Goal: Ask a question

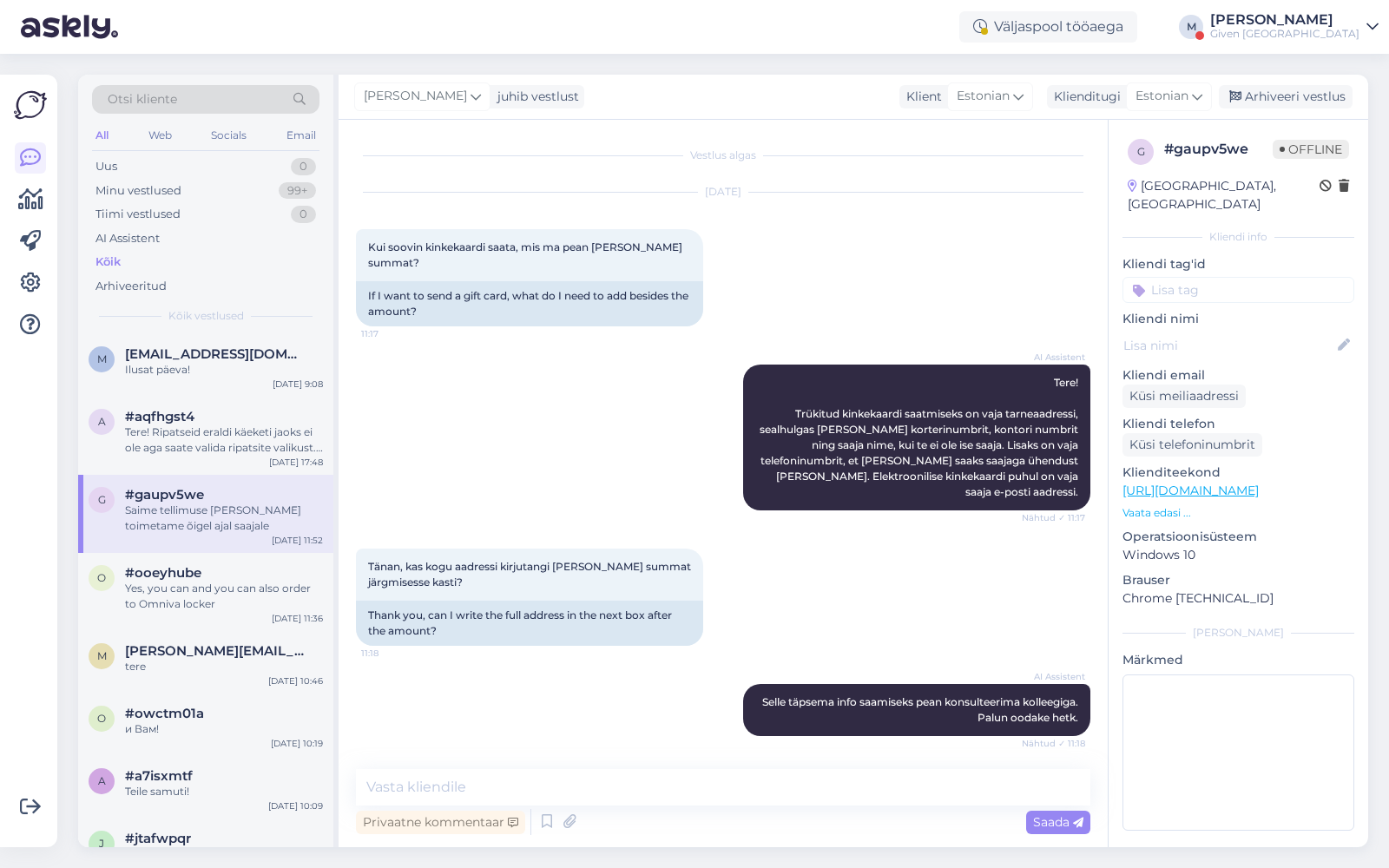
click at [245, 427] on div "Tere! Ripatseid eraldi käeketi jaoks ei ole aga saate valida ripatsite valikust…" at bounding box center [224, 440] width 198 height 31
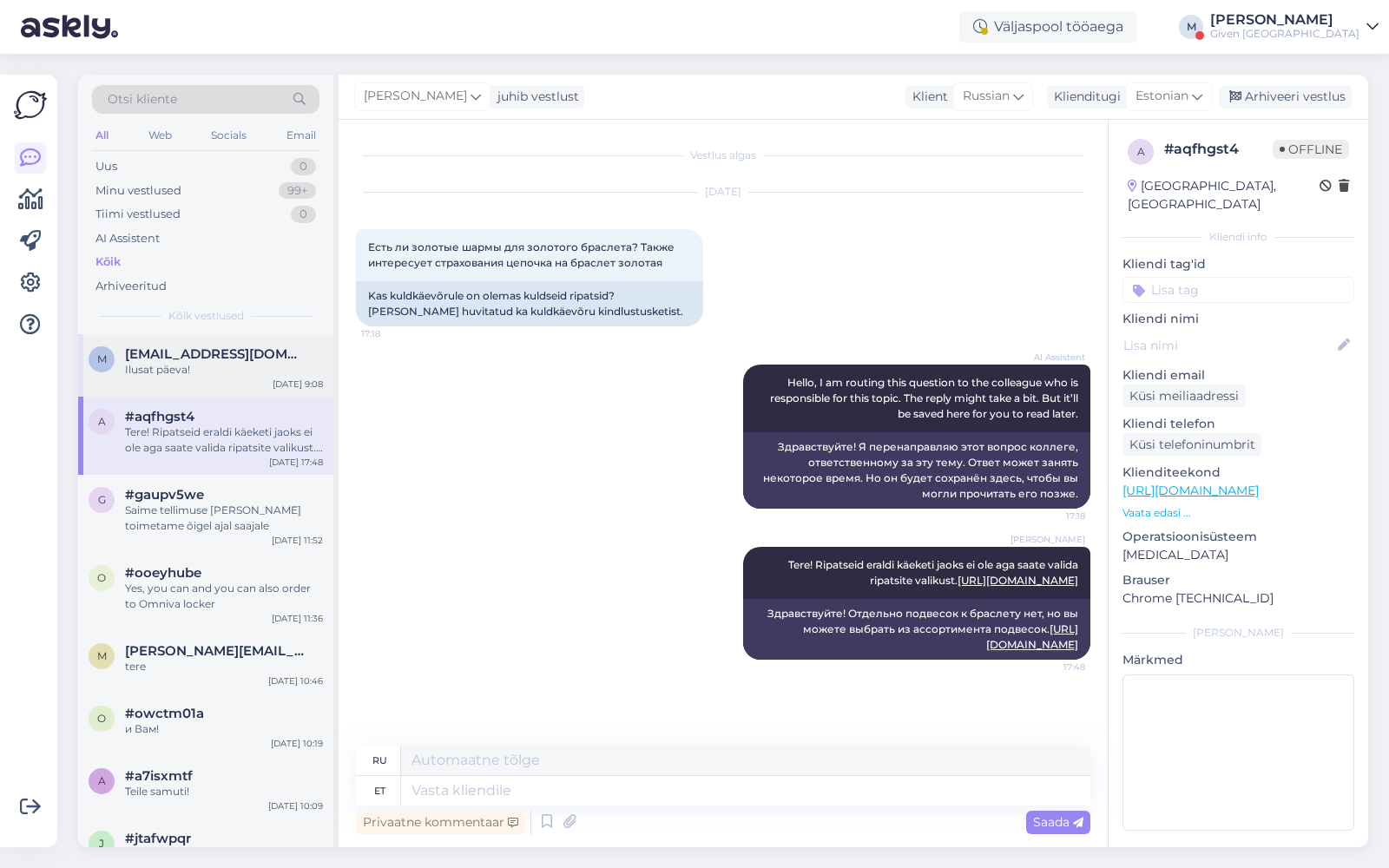
click at [245, 369] on div "Ilusat päeva!" at bounding box center [224, 370] width 198 height 16
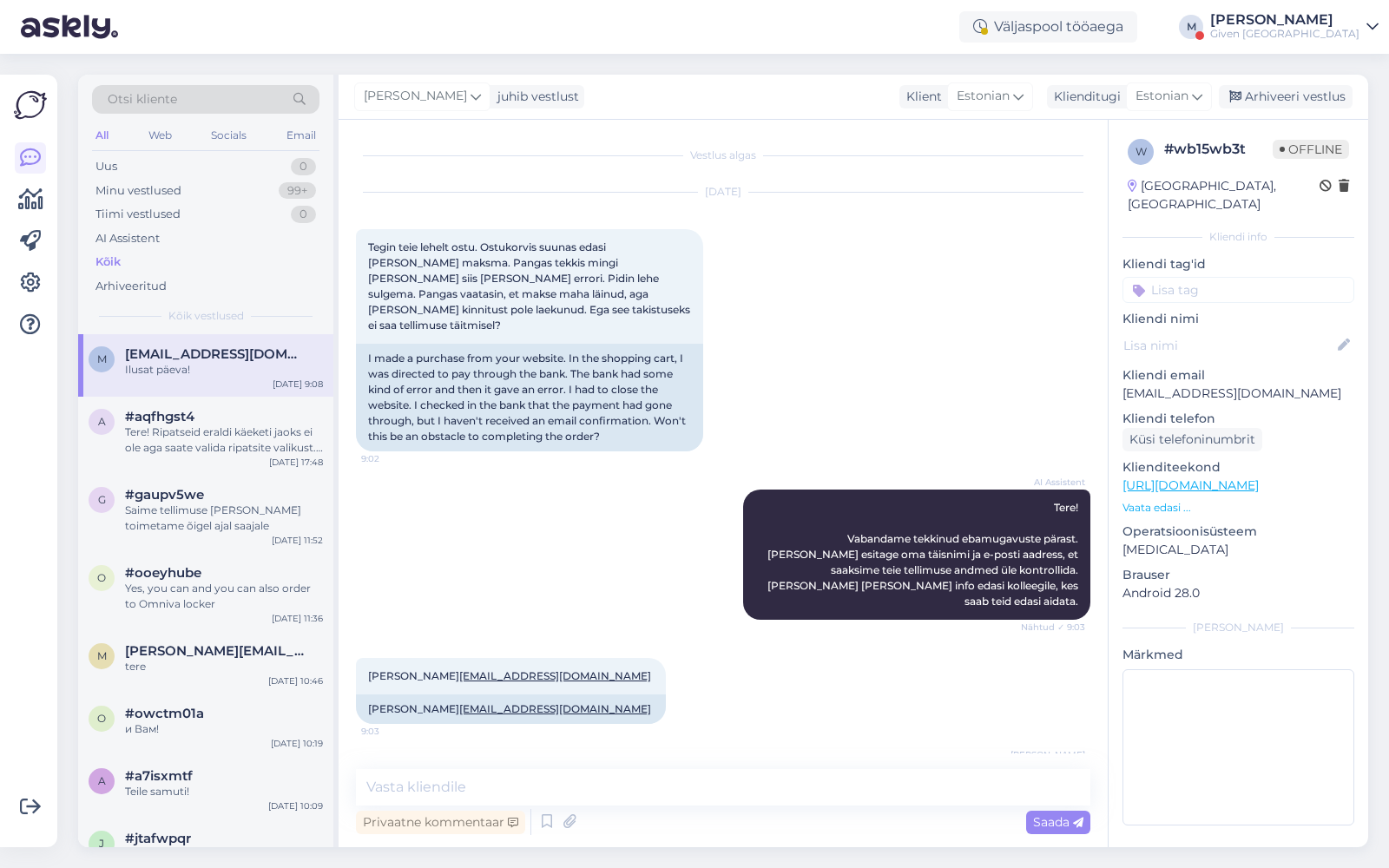
scroll to position [213, 0]
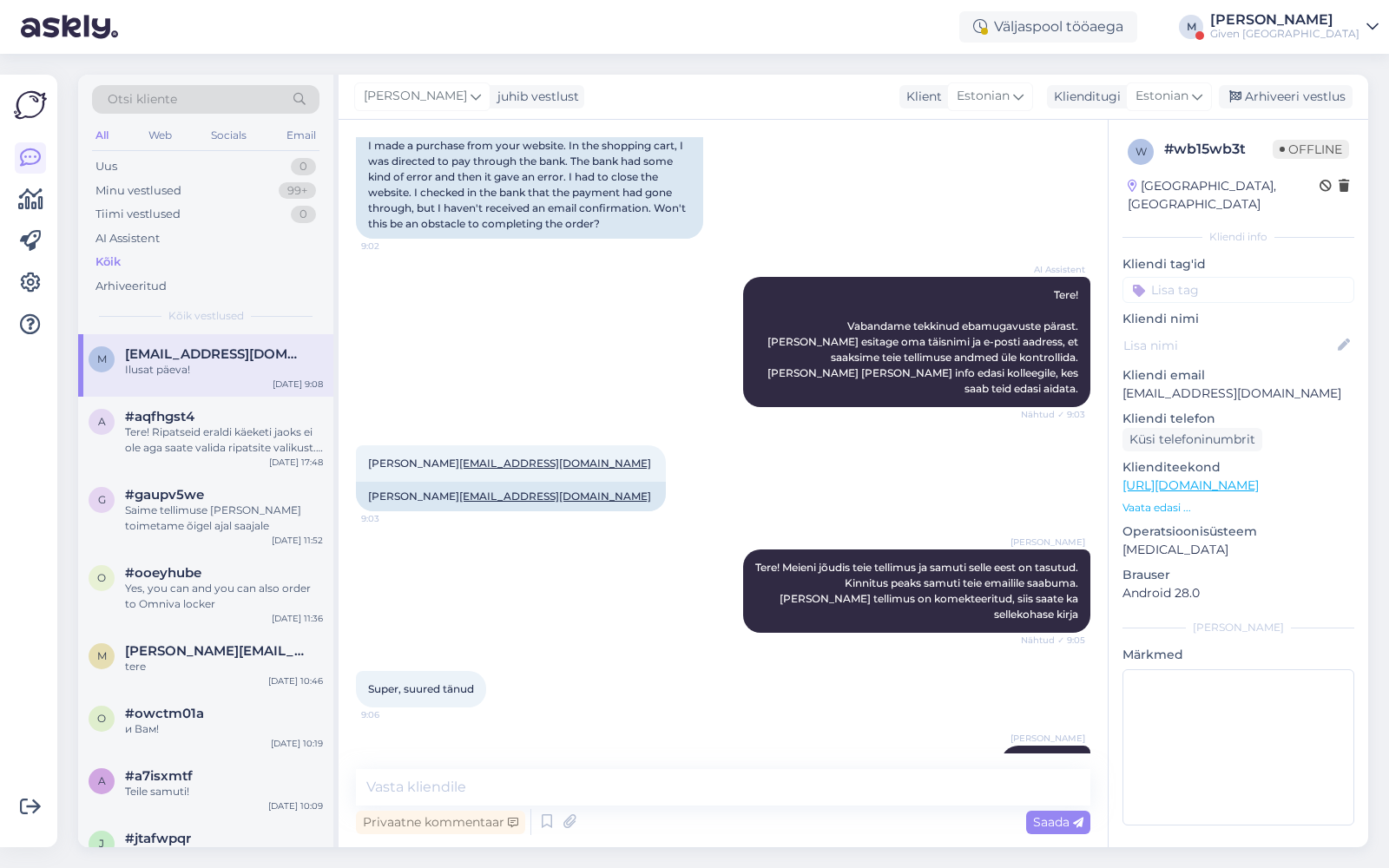
click at [1203, 30] on div "M" at bounding box center [1191, 27] width 24 height 24
click at [1300, 27] on div "Given [GEOGRAPHIC_DATA]" at bounding box center [1284, 34] width 149 height 14
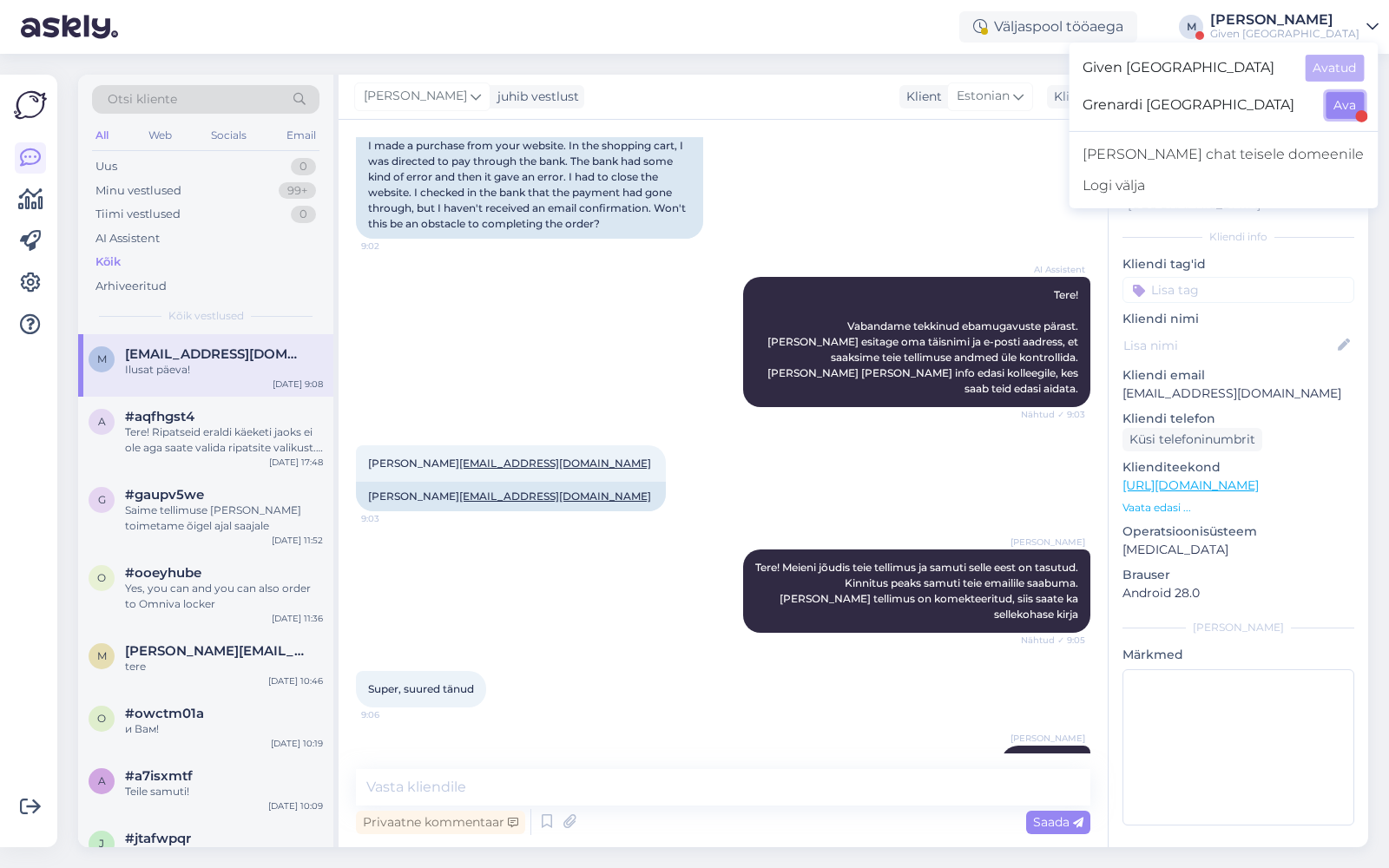
click at [1347, 96] on button "Ava" at bounding box center [1345, 105] width 38 height 27
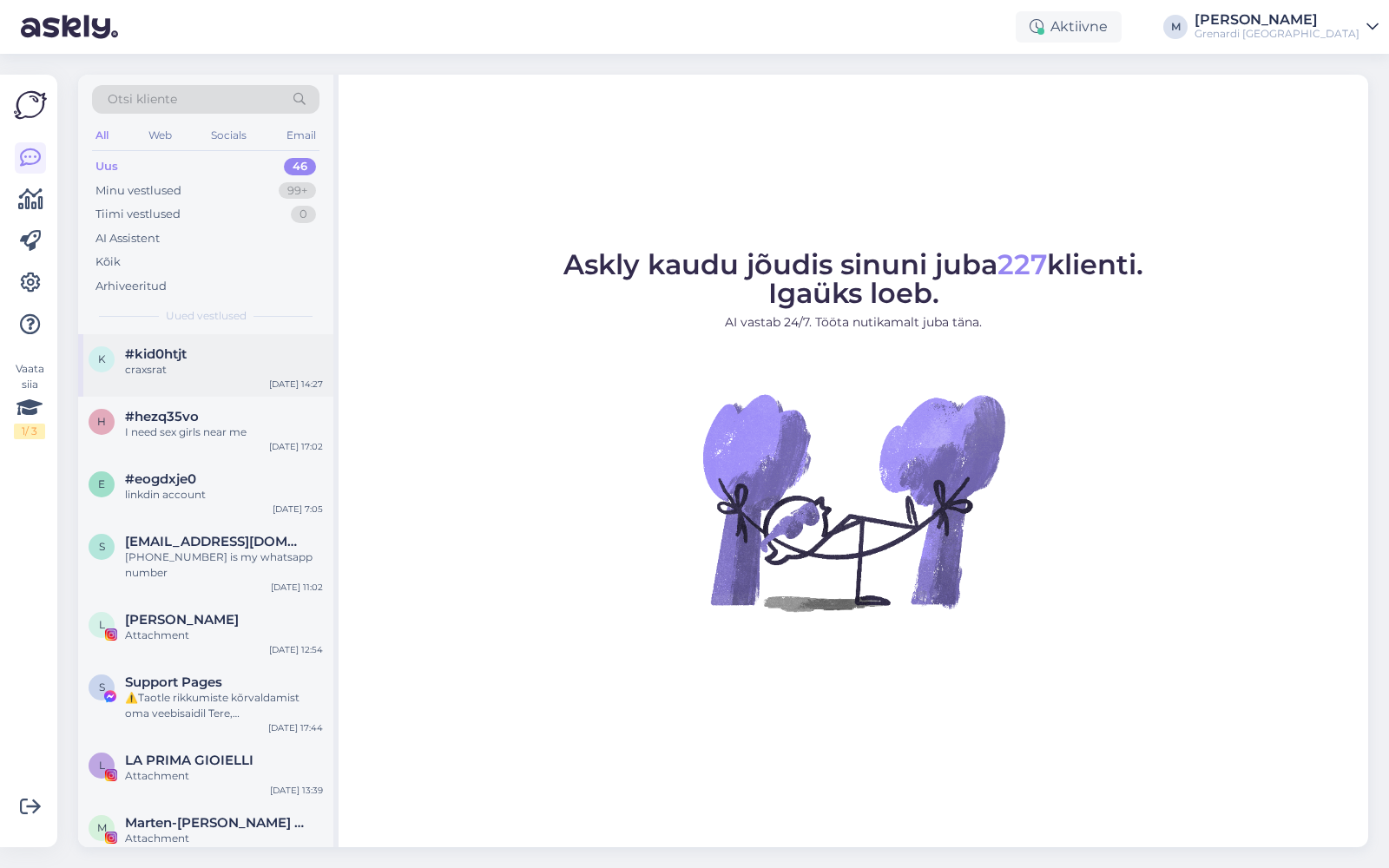
click at [160, 369] on div "craxsrat" at bounding box center [224, 370] width 198 height 16
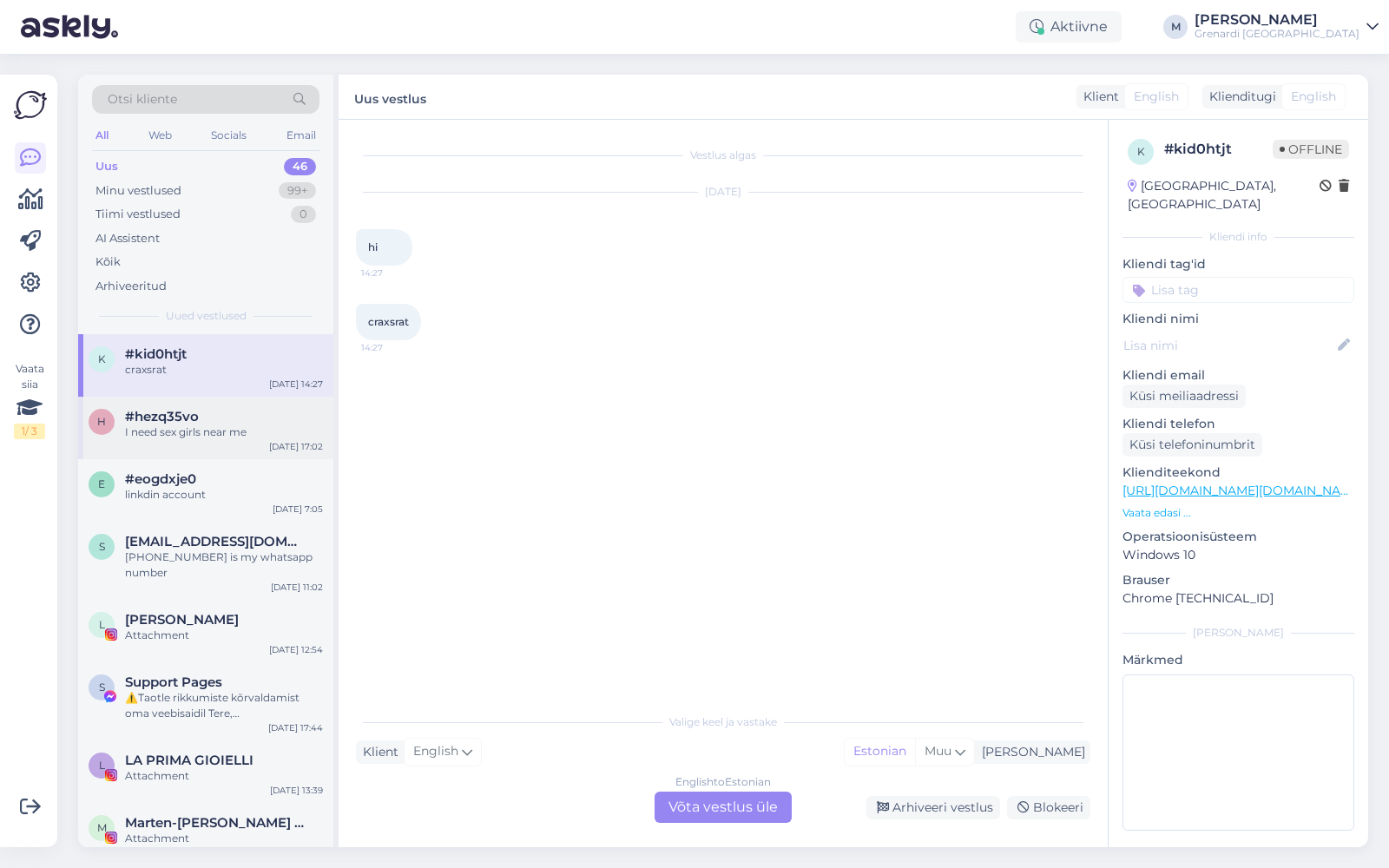
click at [176, 415] on span "#hezq35vo" at bounding box center [162, 417] width 74 height 16
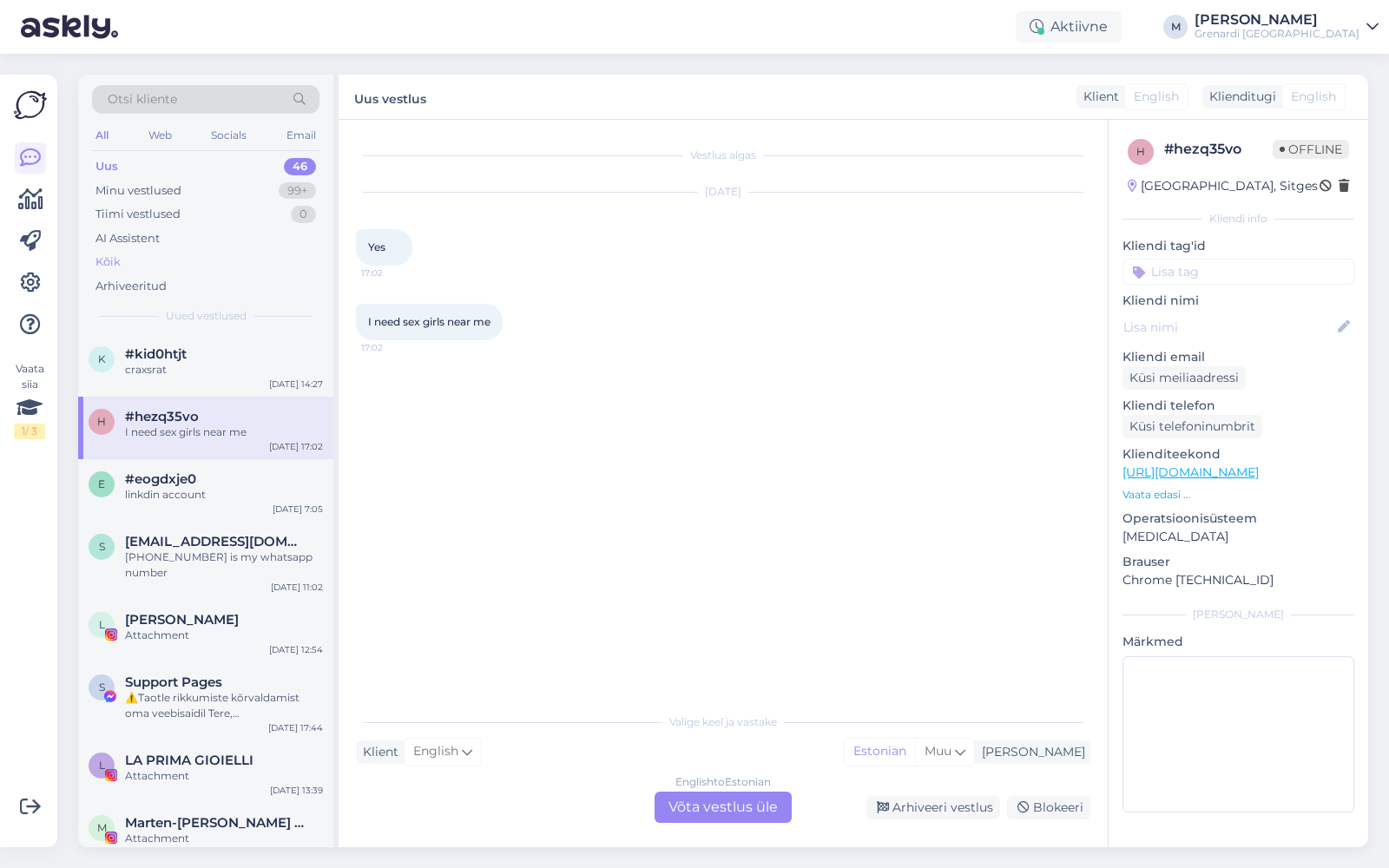
click at [135, 254] on div "Kõik" at bounding box center [205, 262] width 227 height 24
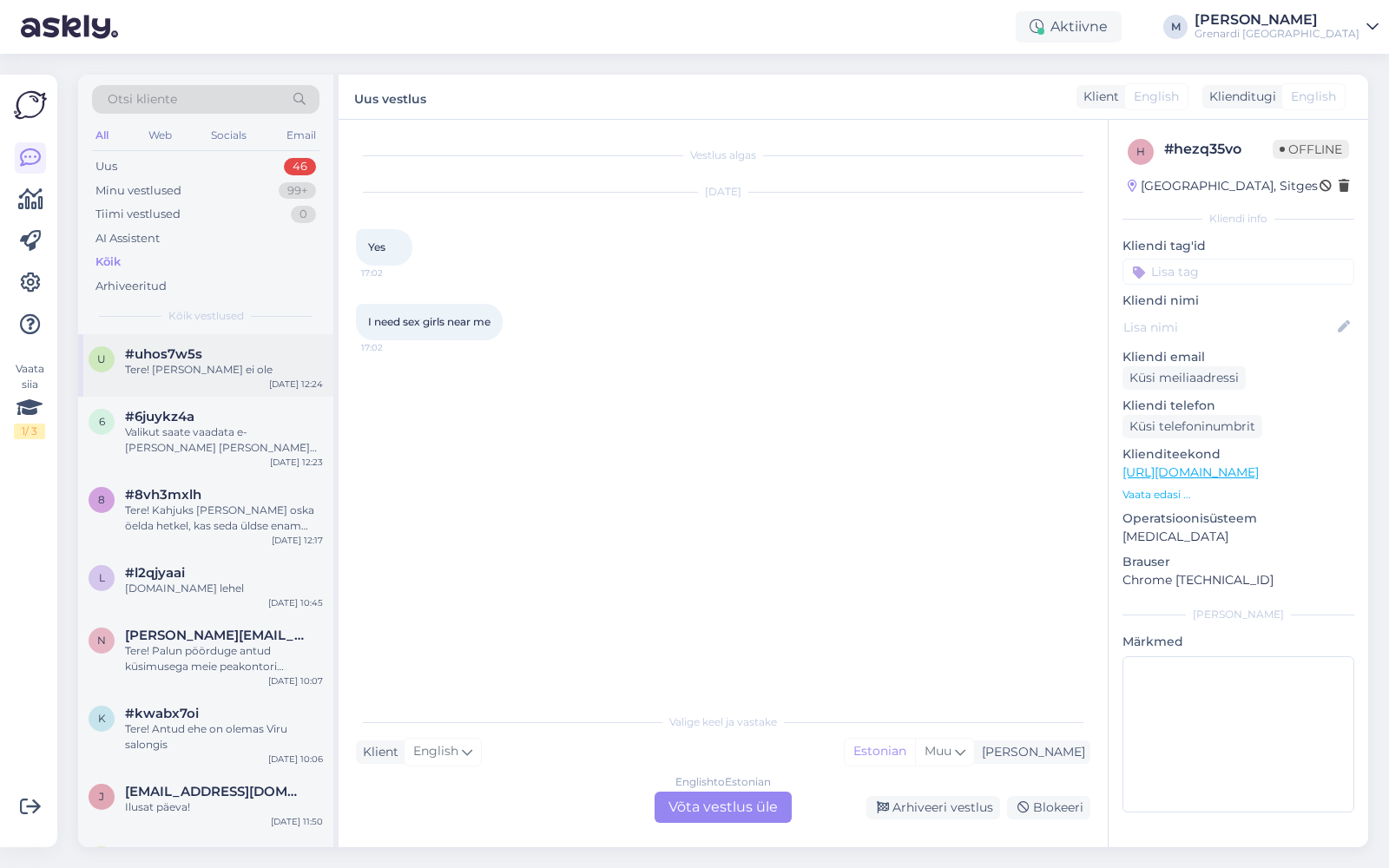
click at [220, 371] on div "Tere! [PERSON_NAME] ei ole" at bounding box center [224, 370] width 198 height 16
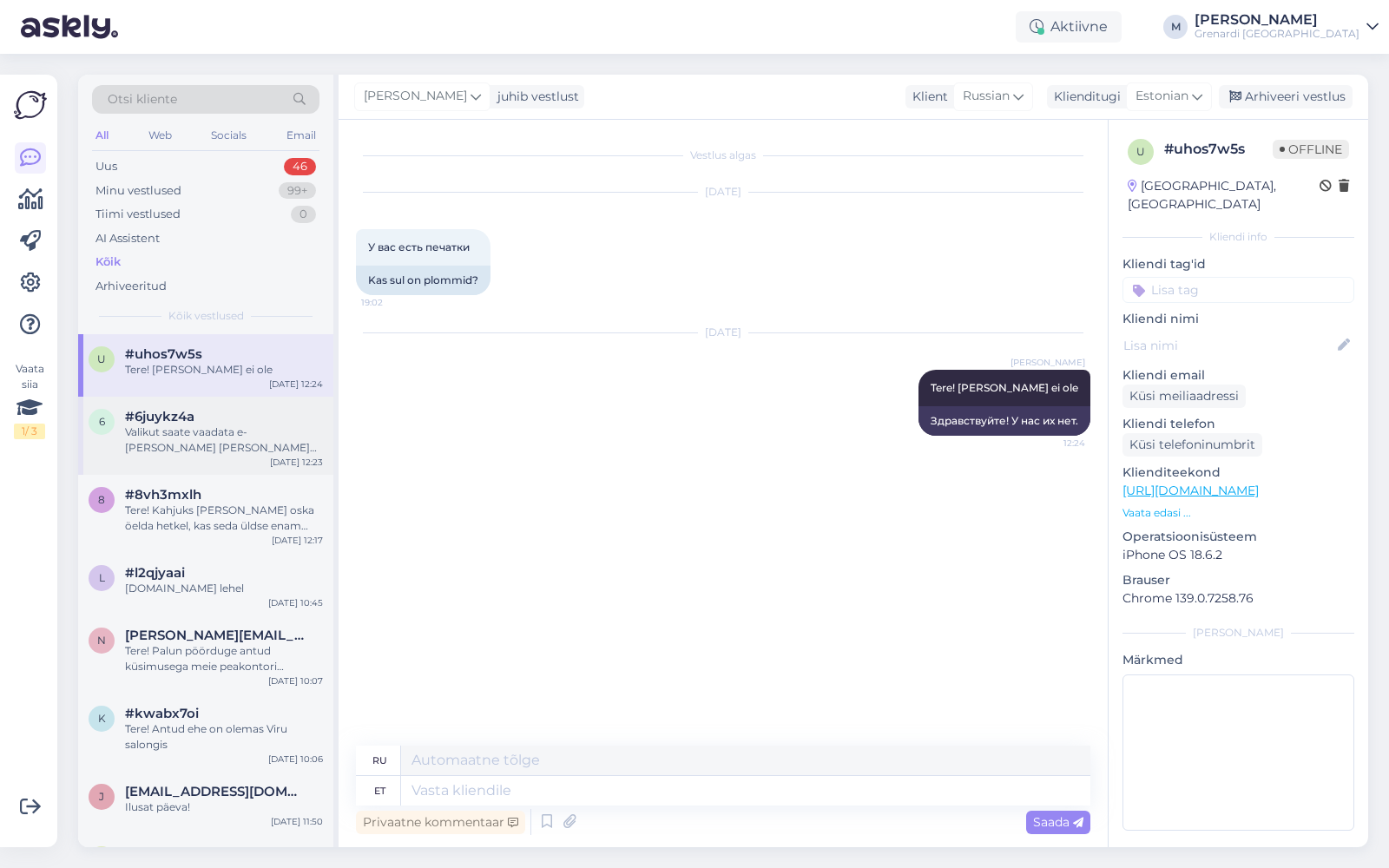
click at [225, 421] on div "#6juykz4a" at bounding box center [224, 417] width 198 height 16
